Goal: Task Accomplishment & Management: Use online tool/utility

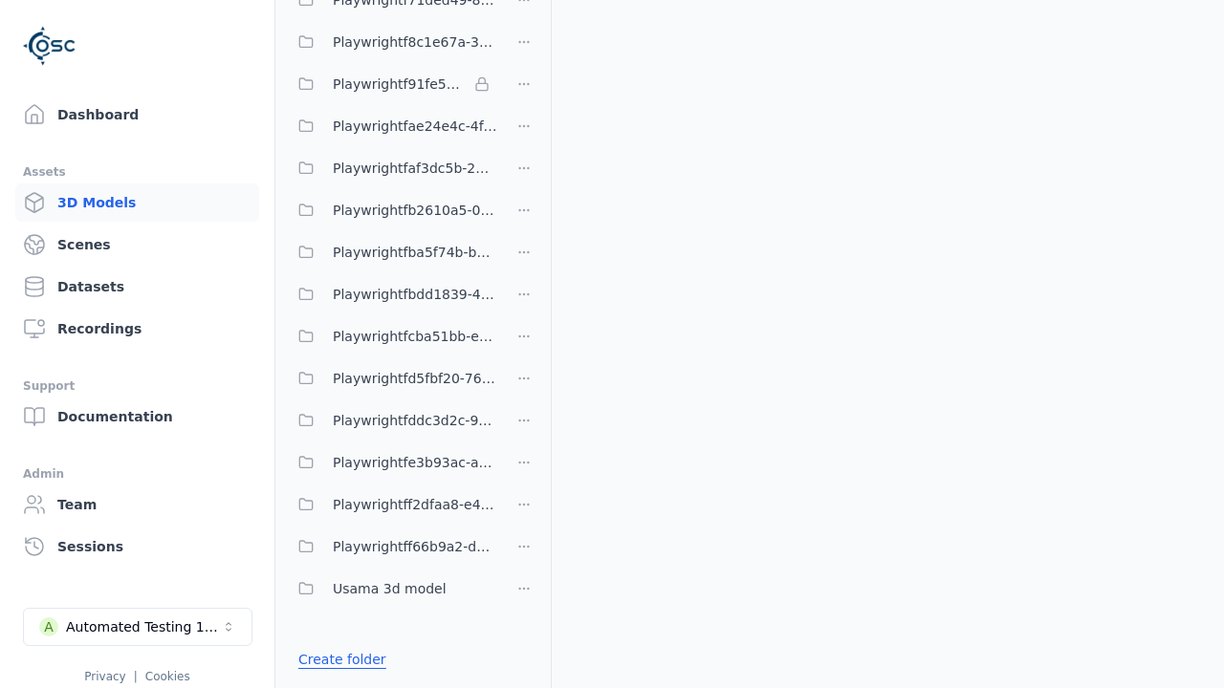
click at [337, 660] on link "Create folder" at bounding box center [342, 659] width 88 height 19
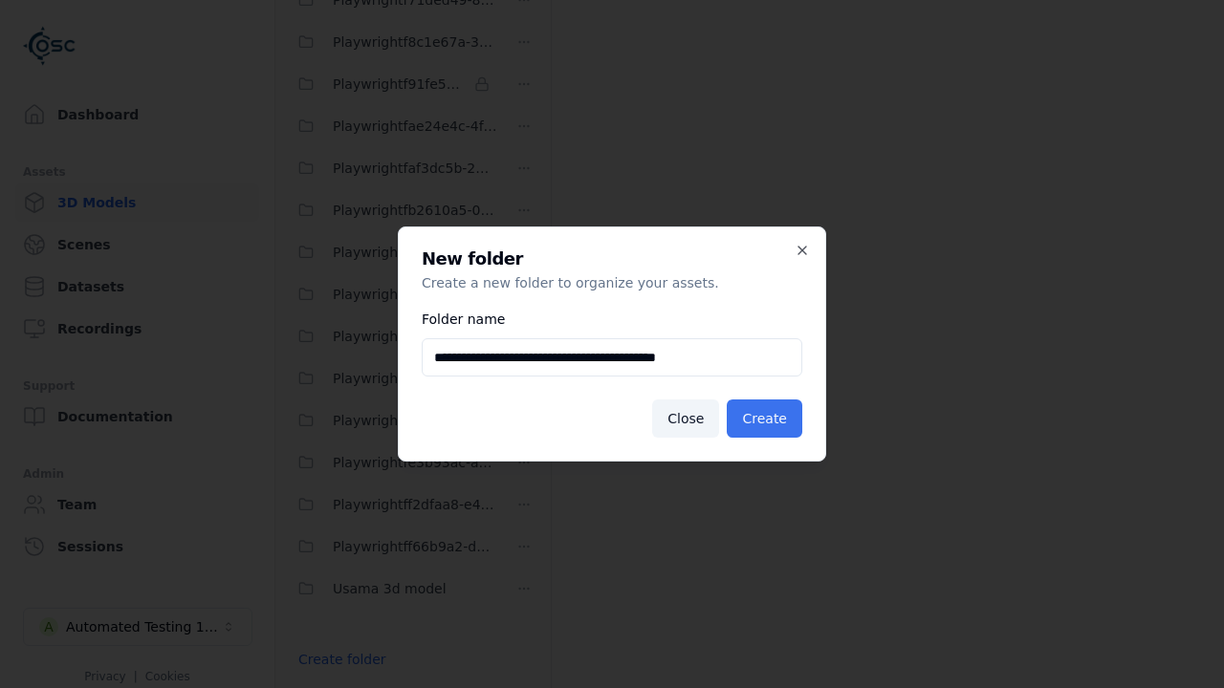
type input "**********"
click at [767, 419] on button "Create" at bounding box center [765, 419] width 76 height 38
